Goal: Find contact information: Obtain details needed to contact an individual or organization

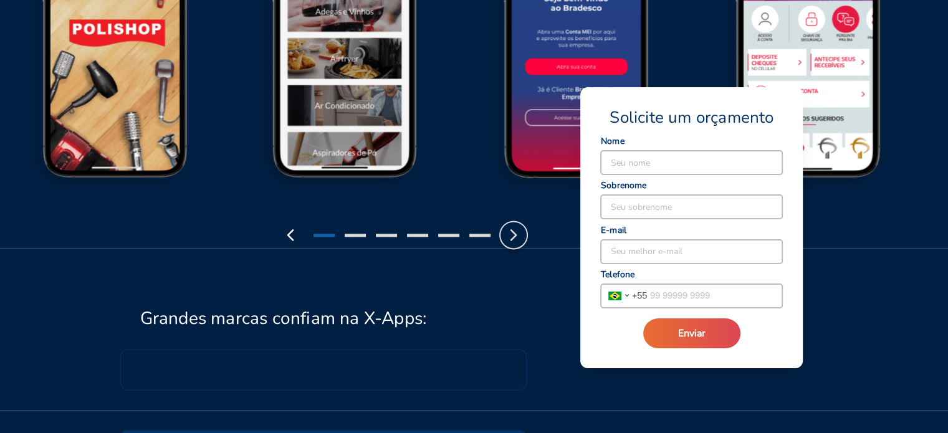
click at [512, 236] on icon "button" at bounding box center [514, 235] width 20 height 20
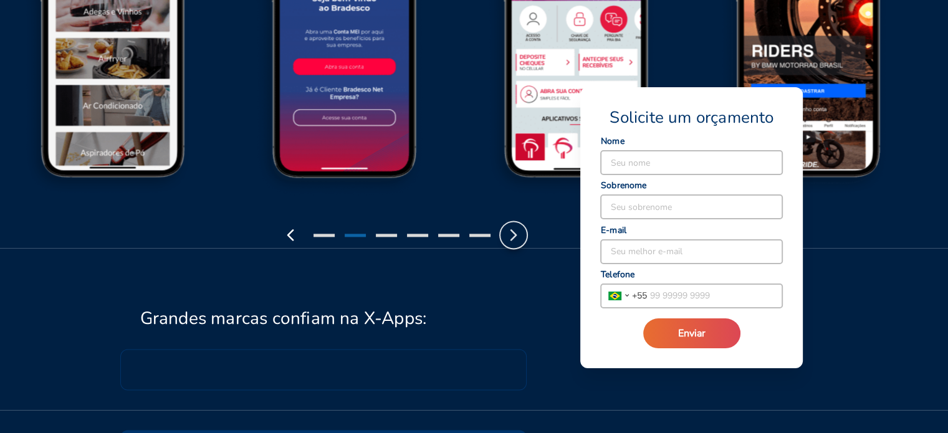
click at [512, 236] on icon "button" at bounding box center [514, 235] width 20 height 20
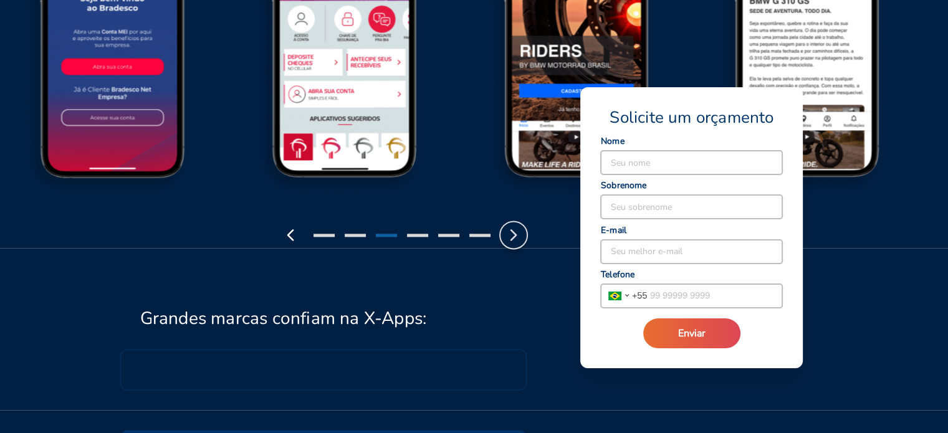
click at [512, 236] on icon "button" at bounding box center [514, 235] width 20 height 20
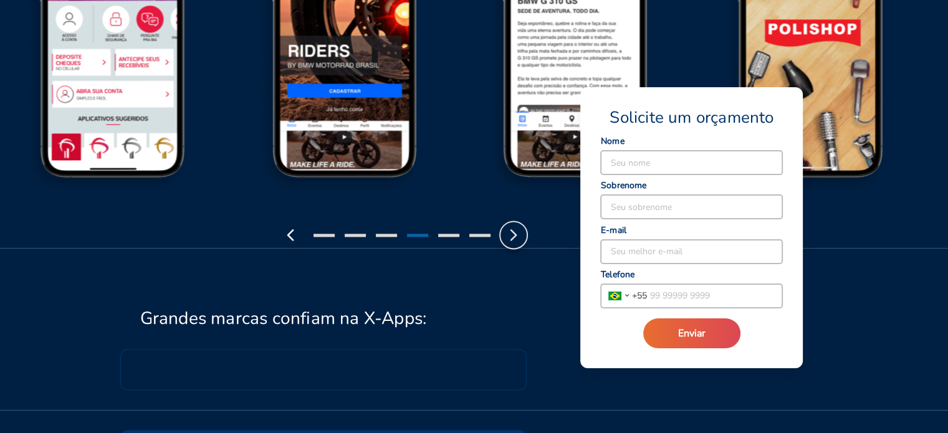
click at [510, 236] on icon "button" at bounding box center [514, 235] width 20 height 20
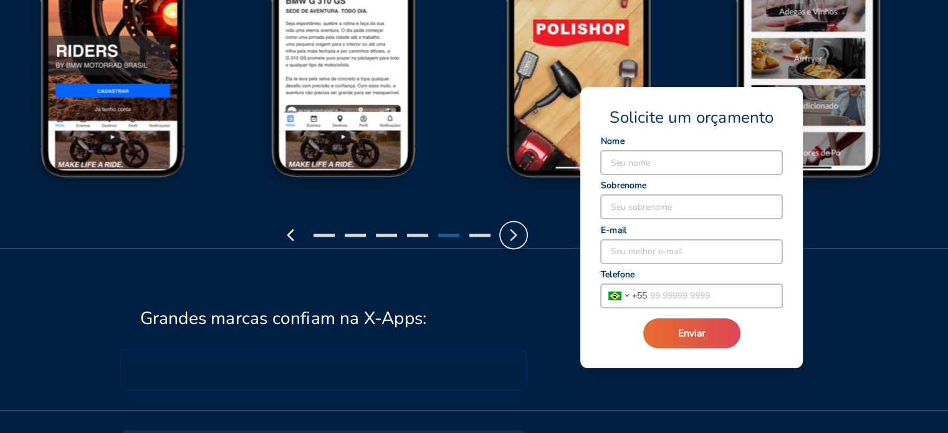
click at [510, 237] on icon "button" at bounding box center [514, 235] width 20 height 20
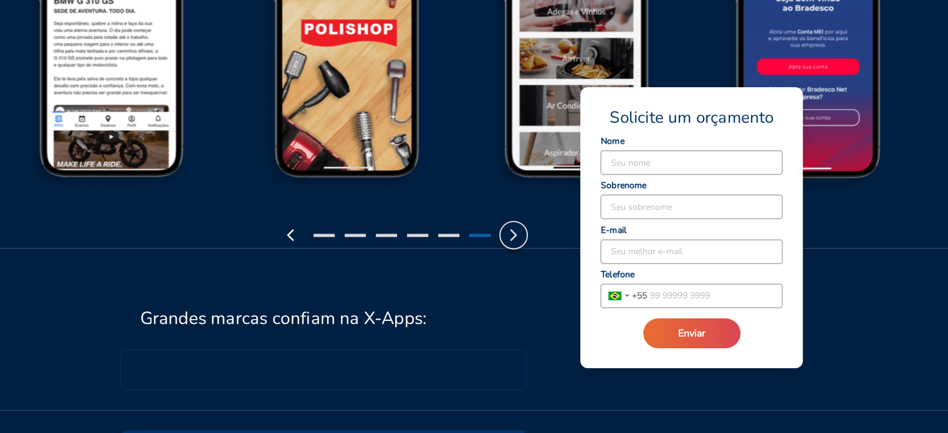
click at [510, 237] on icon "button" at bounding box center [514, 235] width 20 height 20
